Goal: Obtain resource: Obtain resource

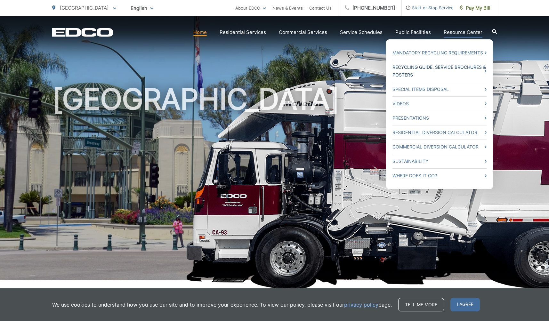
click at [444, 79] on link "Recycling Guide, Service Brochures & Posters" at bounding box center [439, 70] width 94 height 15
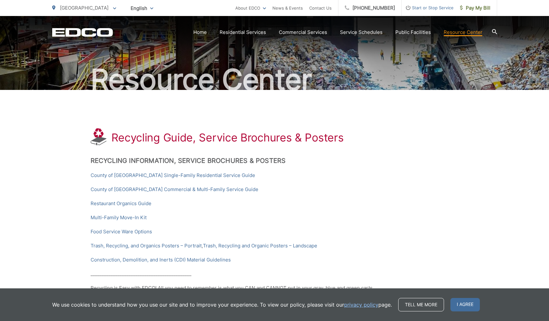
scroll to position [45, 0]
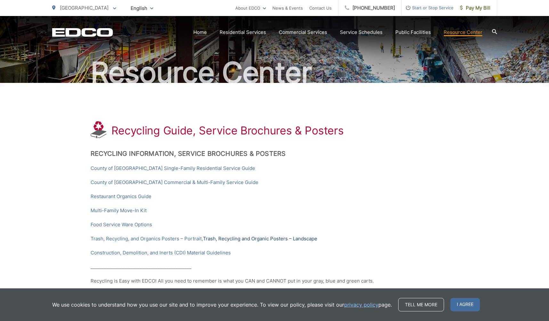
click at [267, 238] on link "Trash, Recycling and Organic Posters – Landscape" at bounding box center [260, 239] width 114 height 8
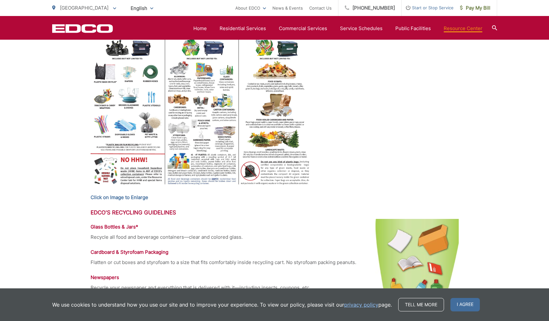
scroll to position [284, 0]
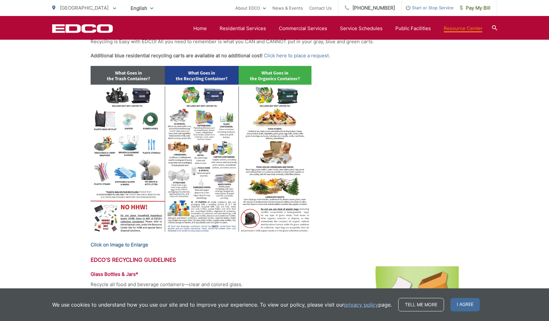
click at [361, 305] on link "privacy policy" at bounding box center [361, 305] width 34 height 8
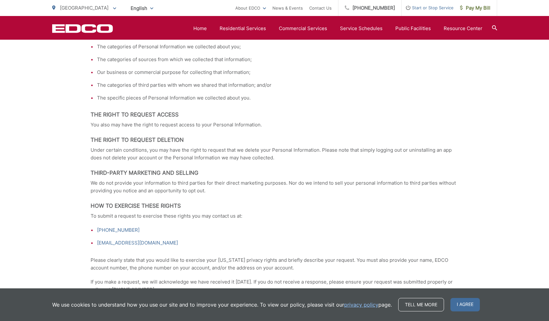
scroll to position [592, 0]
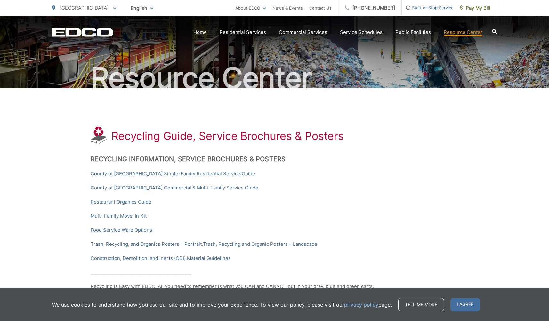
scroll to position [41, 0]
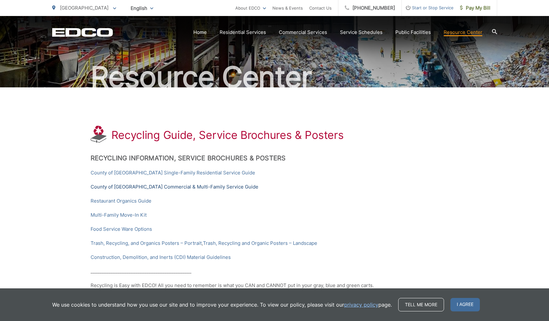
click at [212, 186] on link "County of San Diego Commercial & Multi-Family Service Guide" at bounding box center [175, 187] width 168 height 8
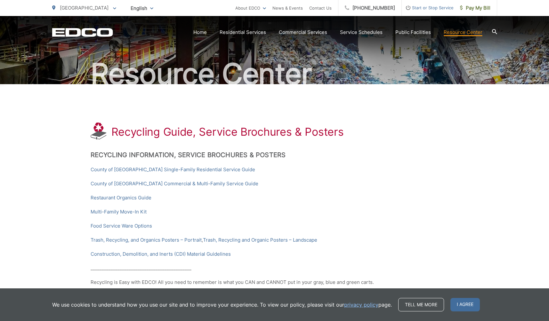
scroll to position [52, 0]
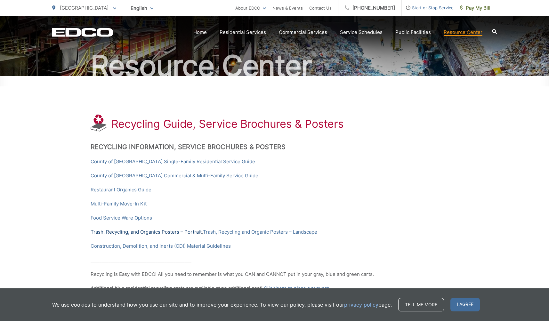
click at [200, 231] on link "Trash, Recycling, and Organics Posters – Portrait" at bounding box center [146, 232] width 111 height 8
